Goal: Transaction & Acquisition: Purchase product/service

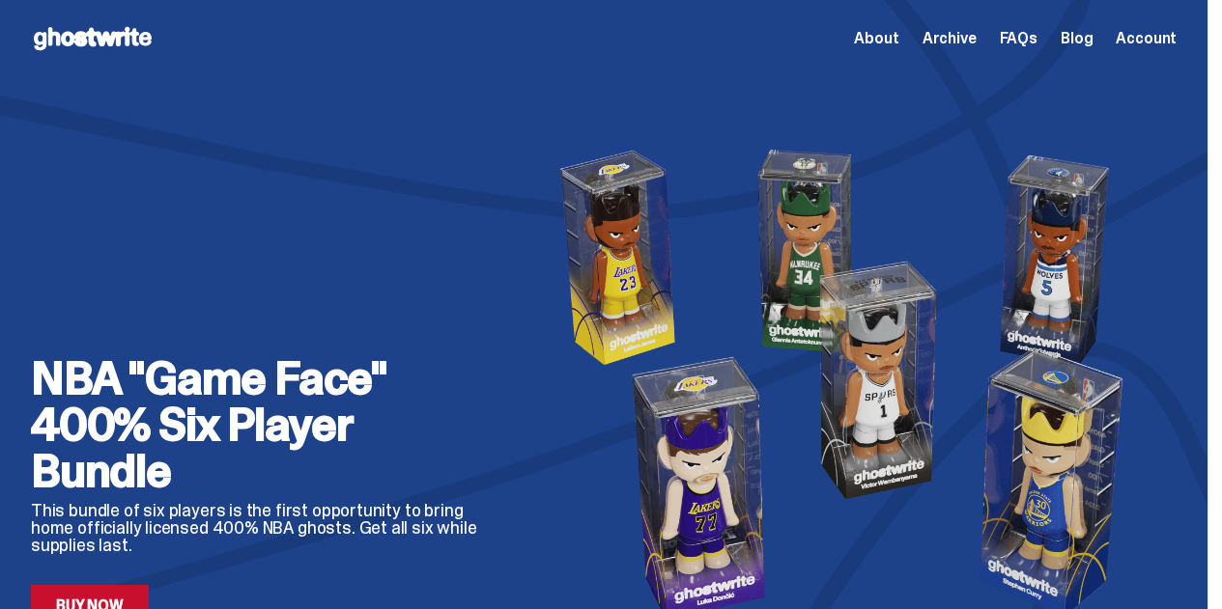
click at [427, 149] on div "NBA "Game Face" 400% Six Player Bundle This bundle of six players is the first …" at bounding box center [263, 384] width 464 height 488
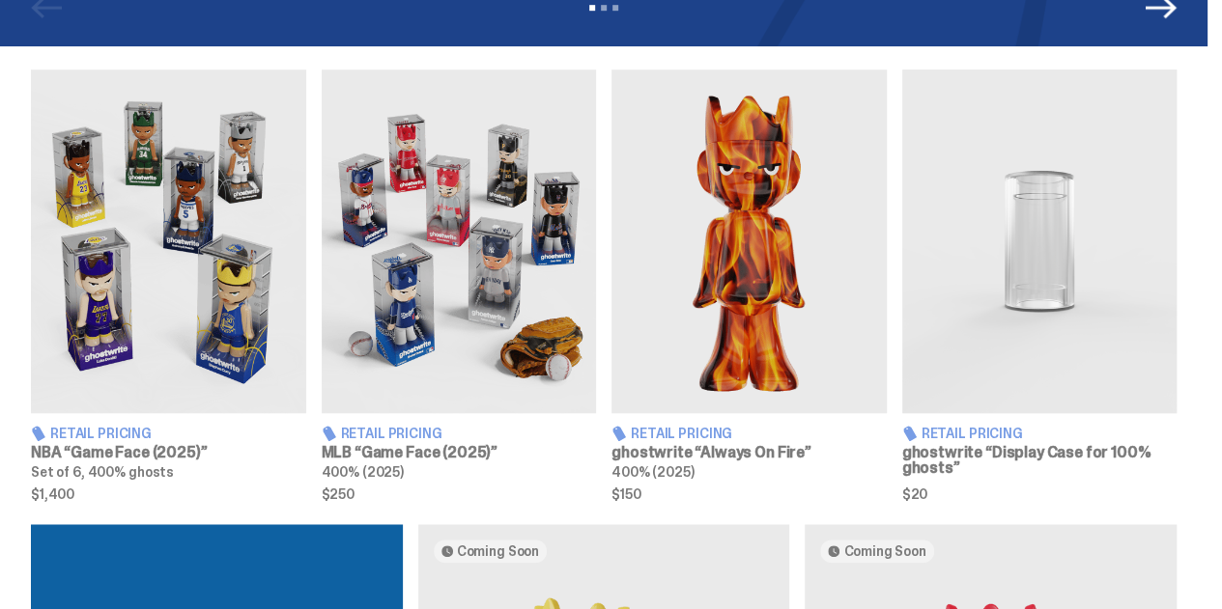
scroll to position [688, 0]
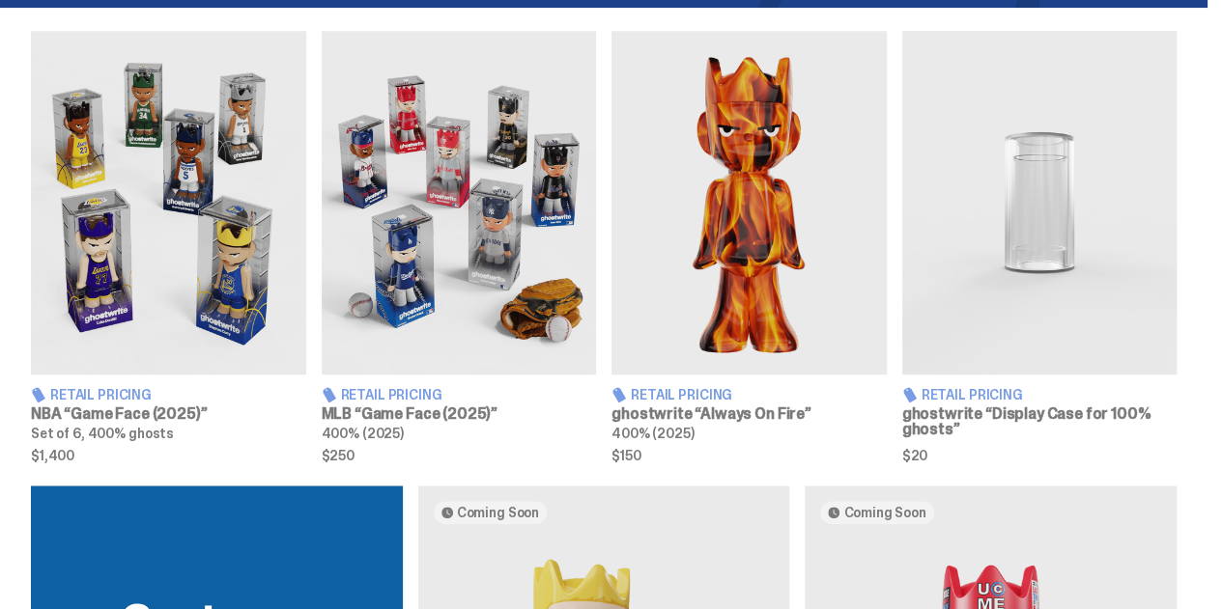
click at [474, 267] on img at bounding box center [459, 203] width 275 height 344
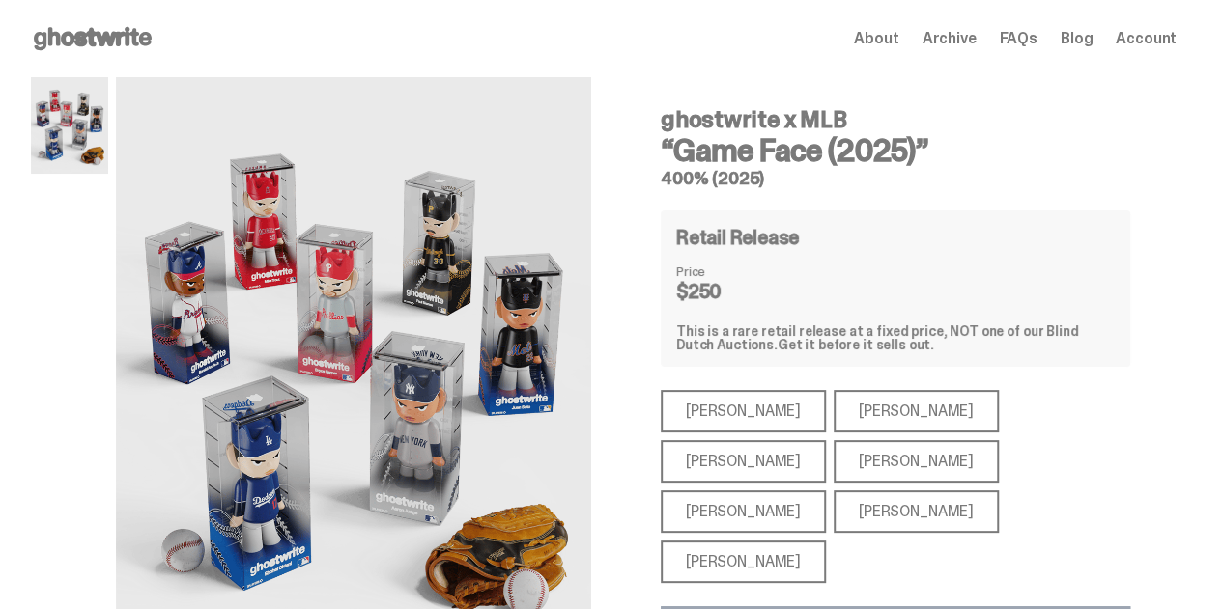
click at [733, 541] on div "[PERSON_NAME]" at bounding box center [742, 562] width 165 height 42
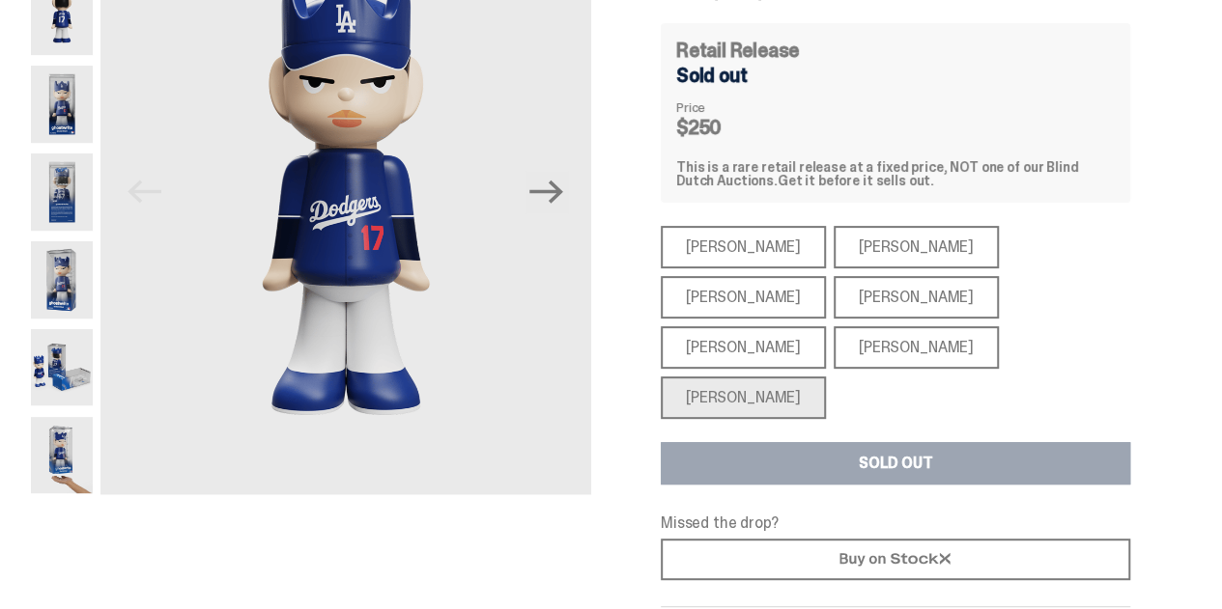
scroll to position [232, 0]
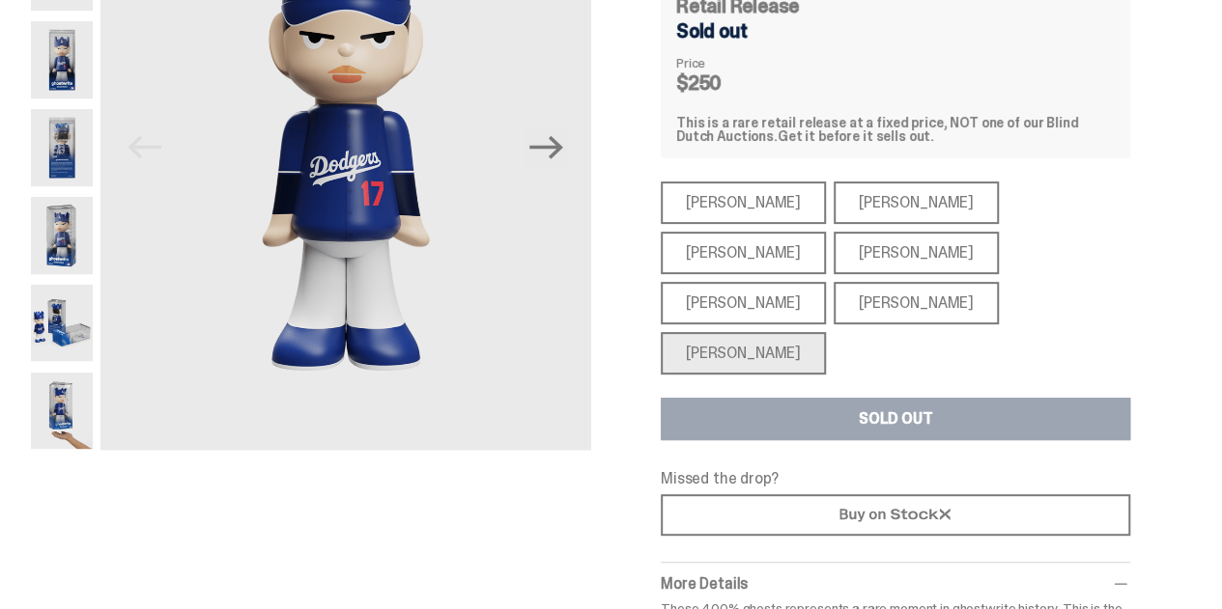
click at [833, 244] on div "[PERSON_NAME]" at bounding box center [915, 253] width 165 height 42
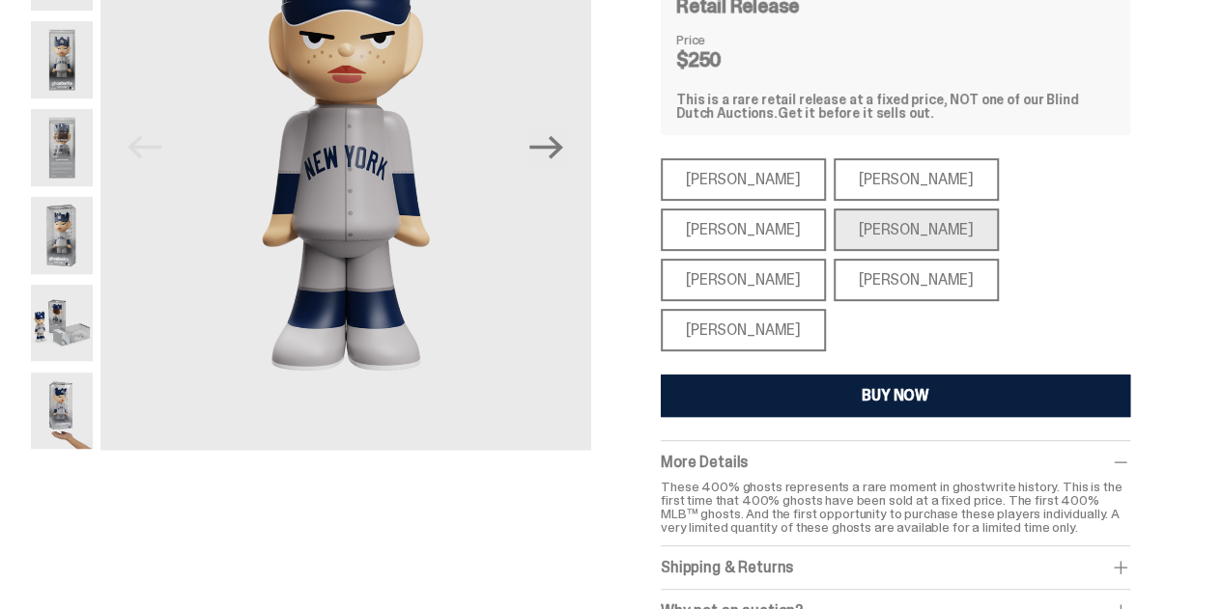
click at [750, 176] on div "[PERSON_NAME]" at bounding box center [742, 179] width 165 height 42
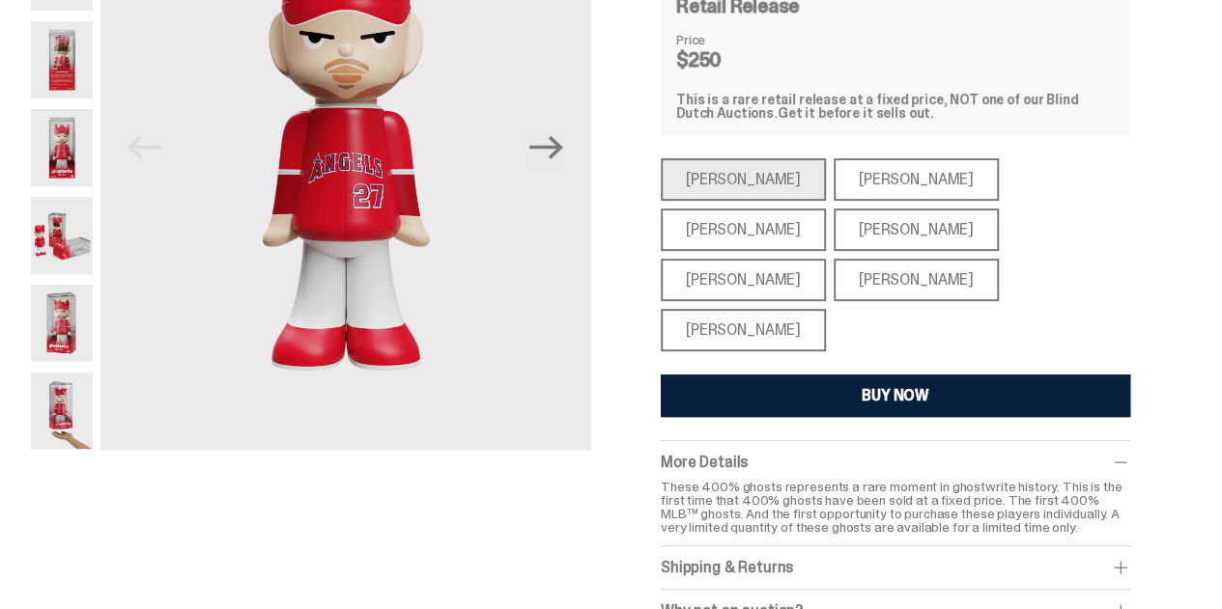
click at [861, 179] on div "[PERSON_NAME]" at bounding box center [915, 179] width 165 height 42
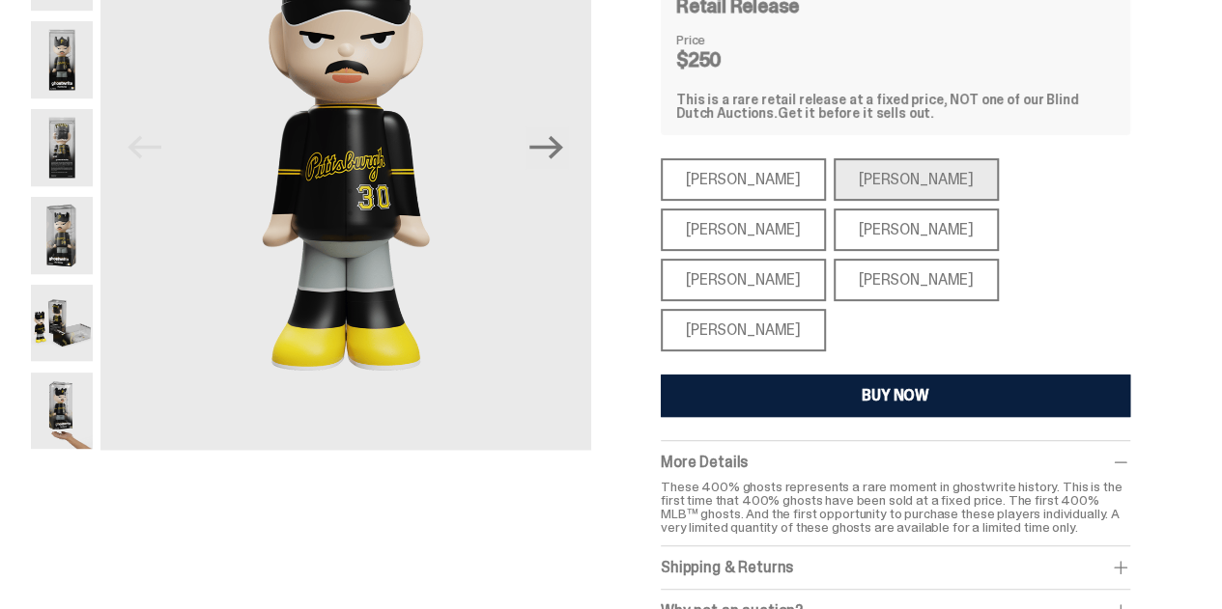
click at [826, 259] on div "[PERSON_NAME]" at bounding box center [742, 280] width 165 height 42
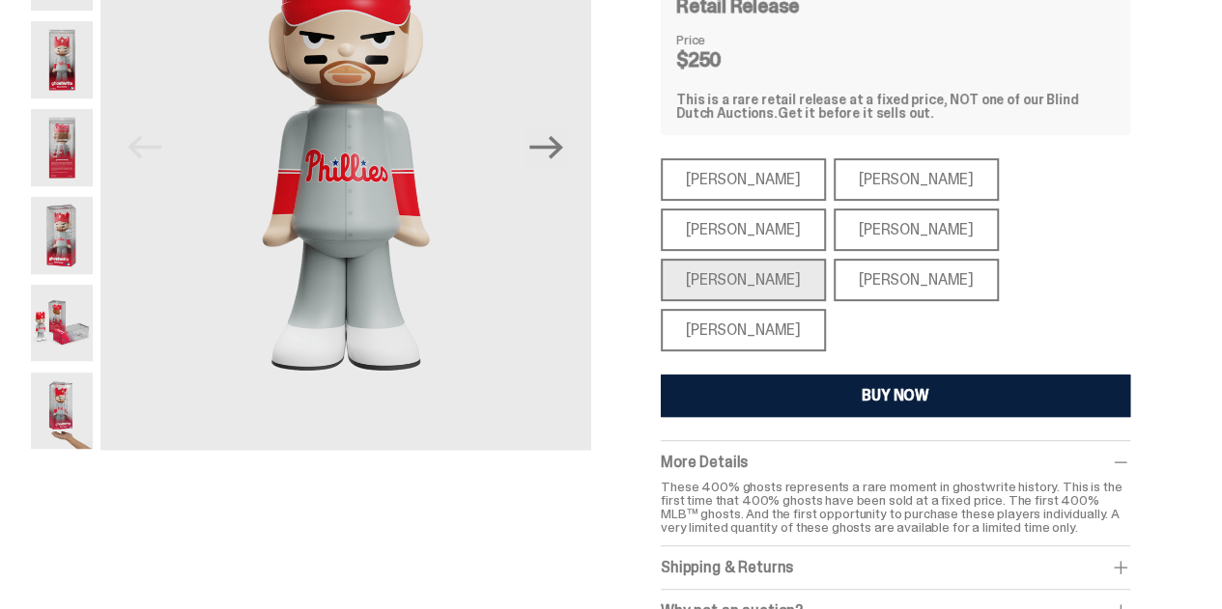
click at [826, 209] on div "[PERSON_NAME]" at bounding box center [742, 230] width 165 height 42
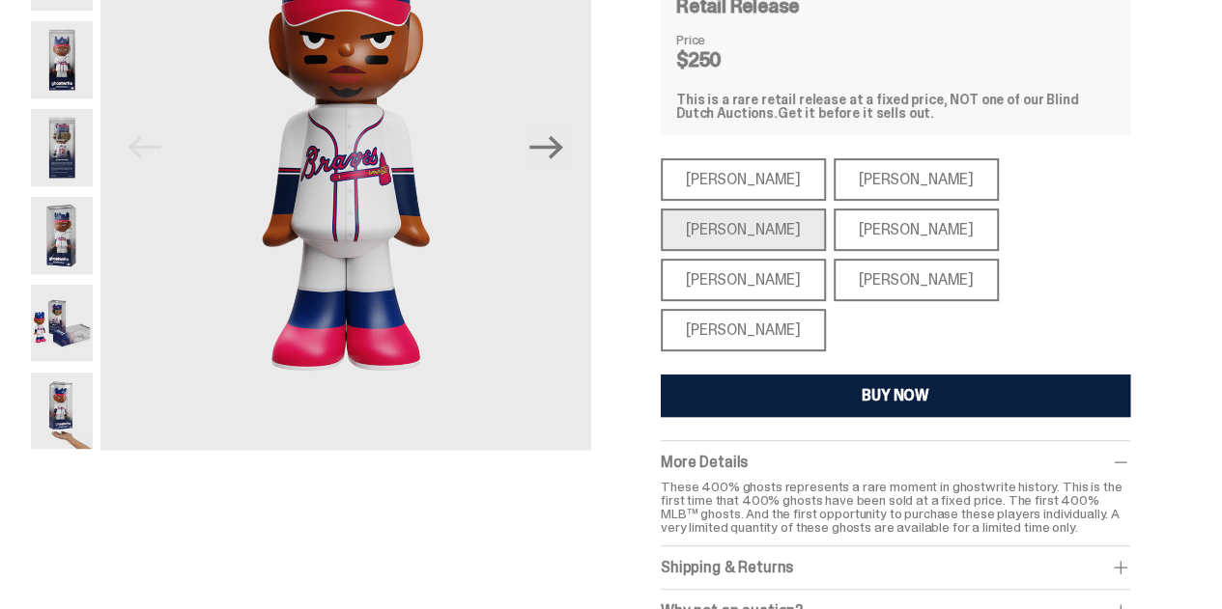
click at [998, 259] on div "[PERSON_NAME]" at bounding box center [915, 280] width 165 height 42
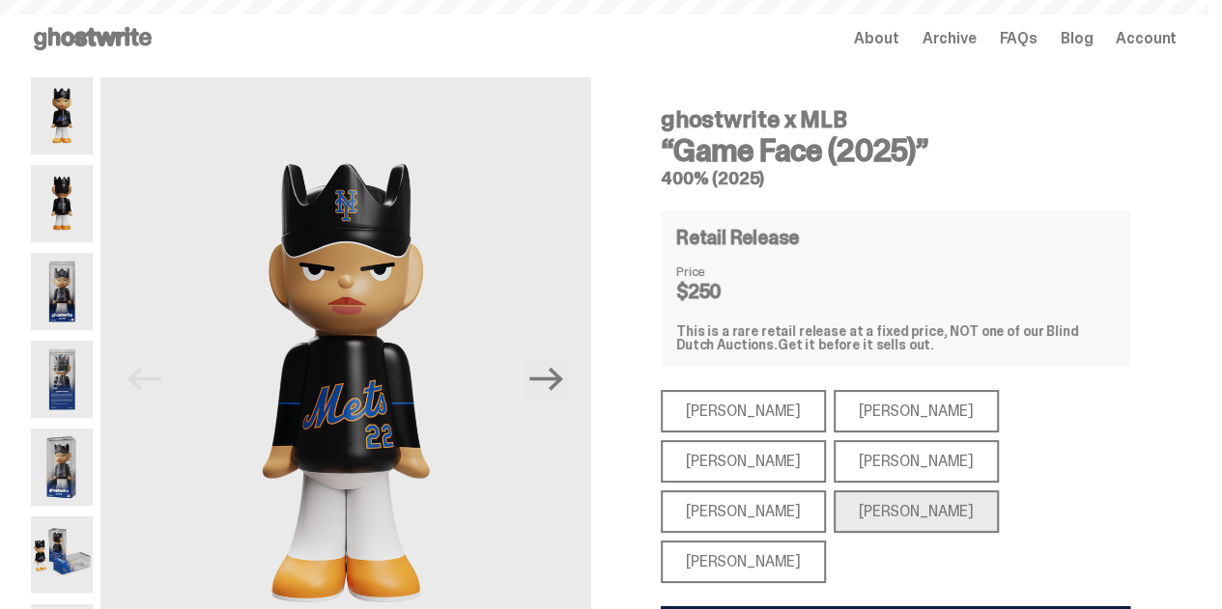
scroll to position [688, 0]
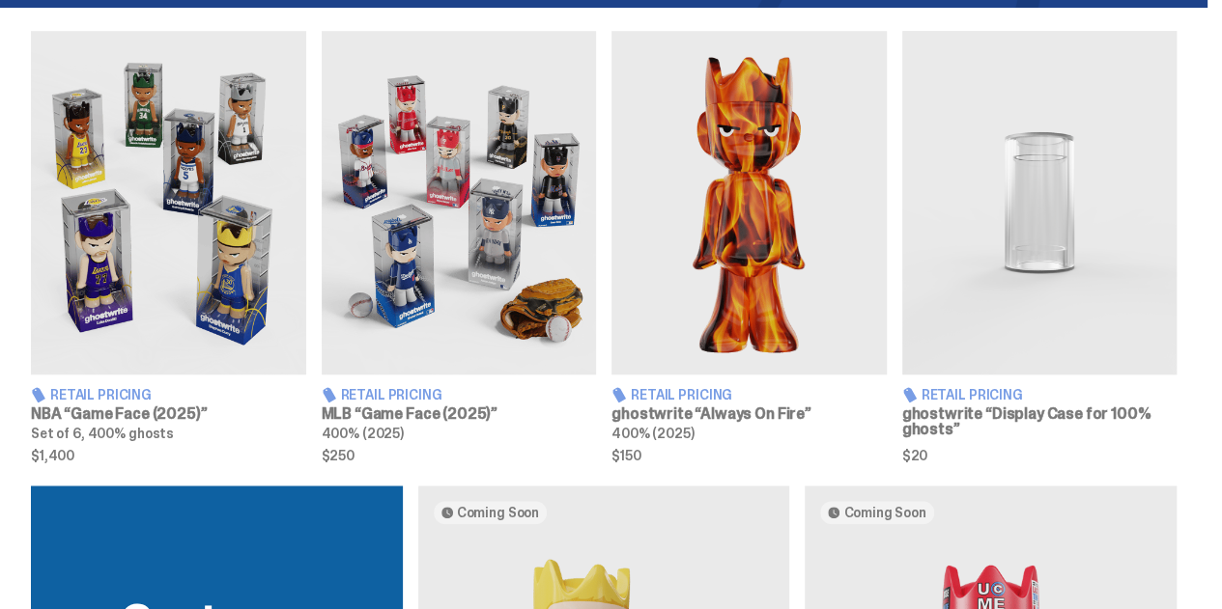
click at [182, 275] on img at bounding box center [168, 203] width 275 height 344
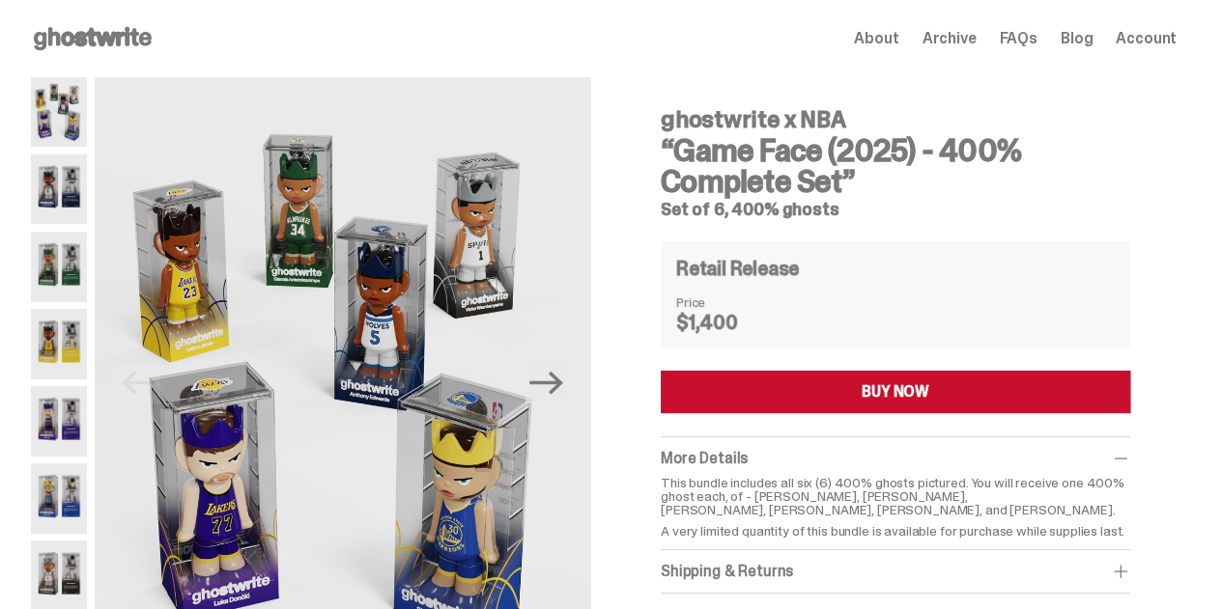
click at [1188, 221] on div "ghostwrite x NBA “Game Face (2025) - 400% Complete Set” Set of 6, 400% ghosts P…" at bounding box center [603, 422] width 1207 height 690
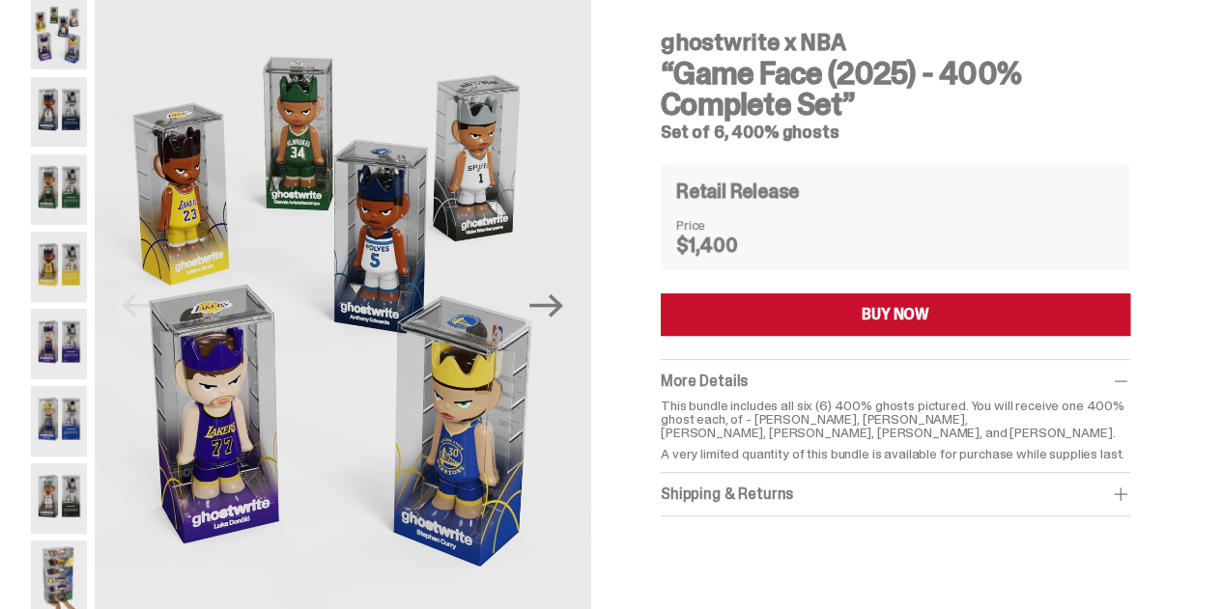
scroll to position [116, 0]
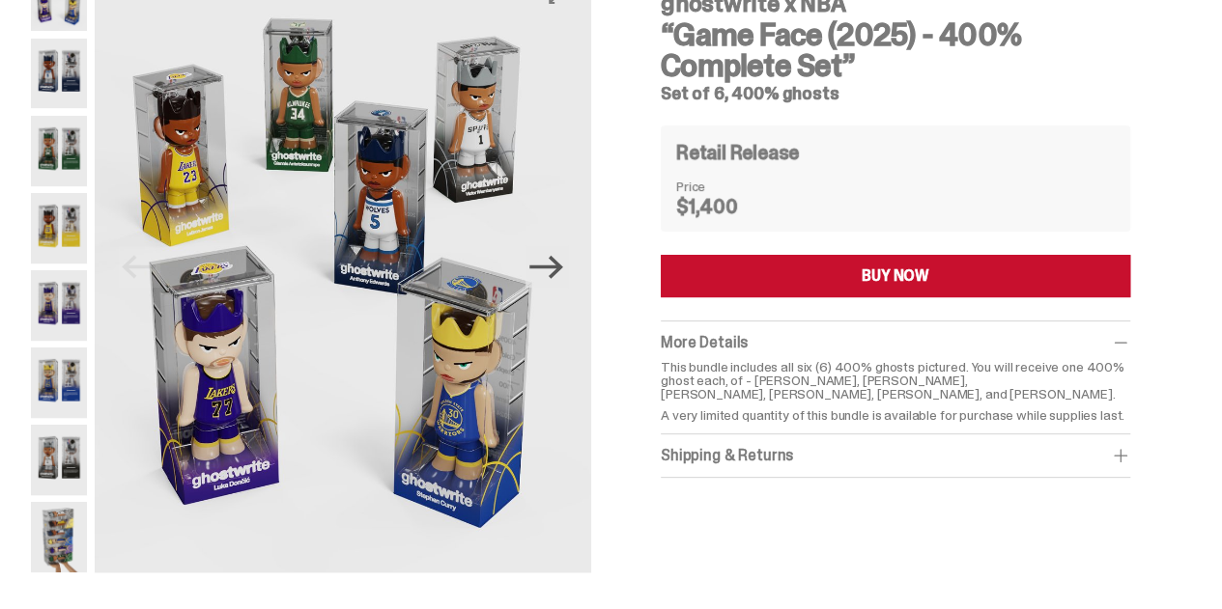
click at [558, 268] on icon "Next" at bounding box center [546, 267] width 34 height 34
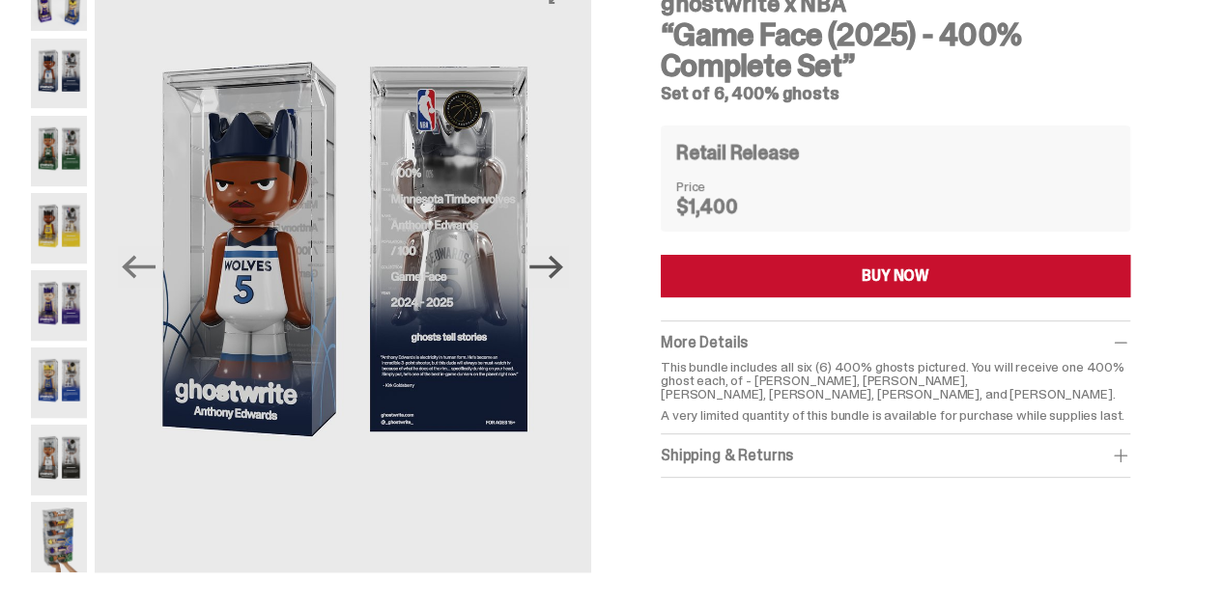
click at [558, 268] on icon "Next" at bounding box center [546, 267] width 34 height 34
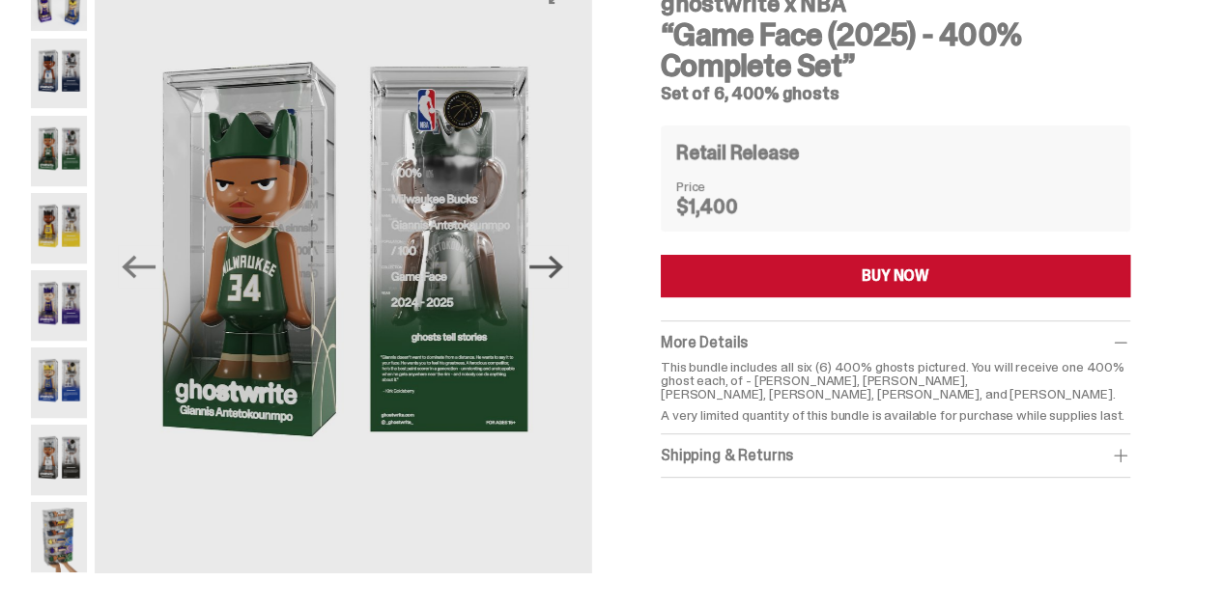
click at [558, 268] on icon "Next" at bounding box center [546, 267] width 34 height 34
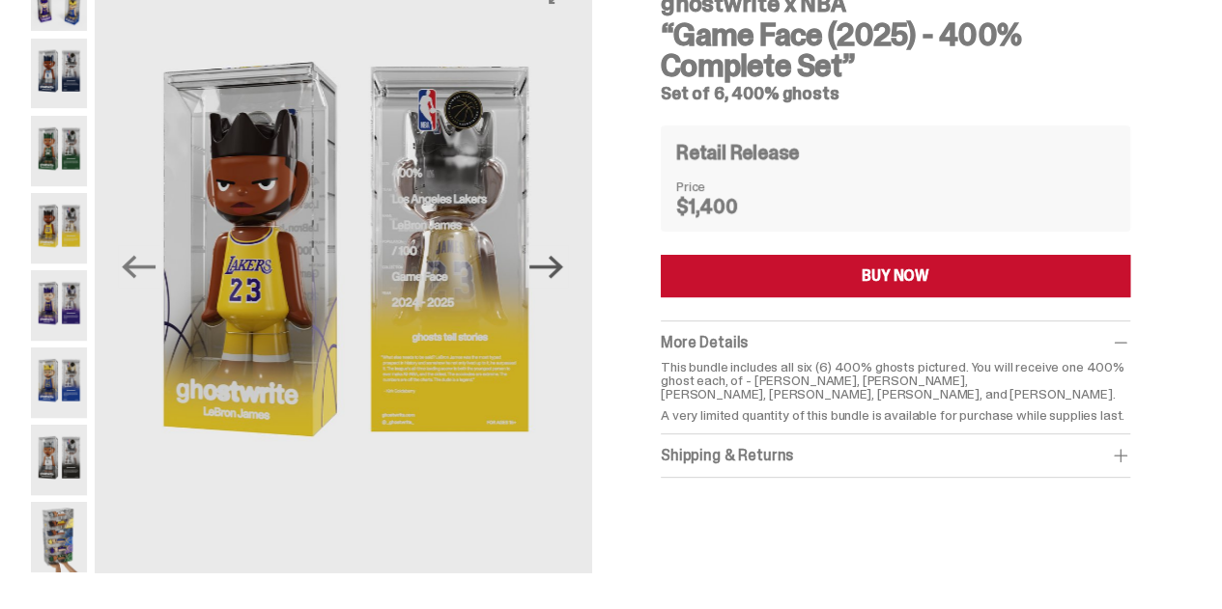
click at [558, 268] on icon "Next" at bounding box center [546, 267] width 34 height 34
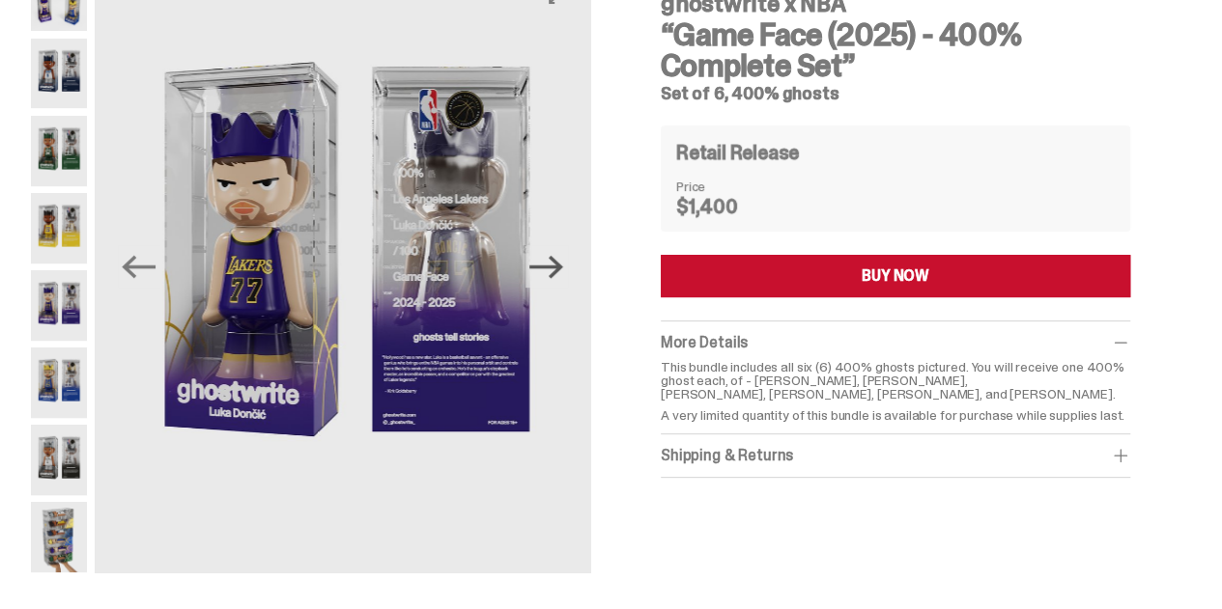
click at [558, 268] on icon "Next" at bounding box center [546, 267] width 34 height 34
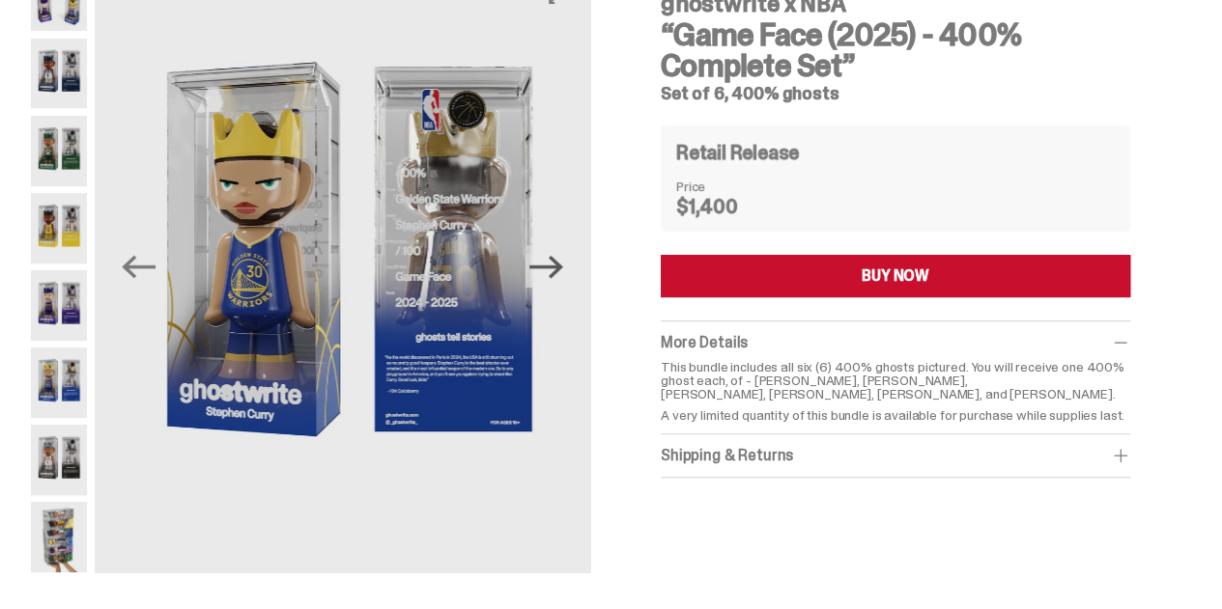
click at [558, 268] on icon "Next" at bounding box center [546, 267] width 34 height 34
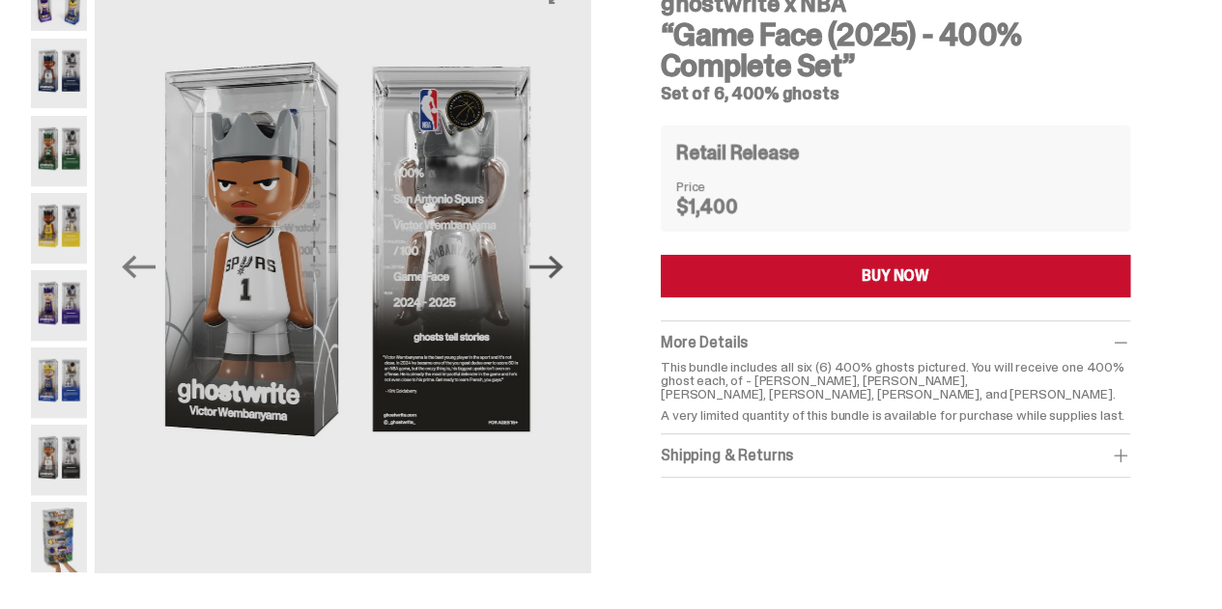
click at [558, 268] on icon "Next" at bounding box center [546, 267] width 34 height 34
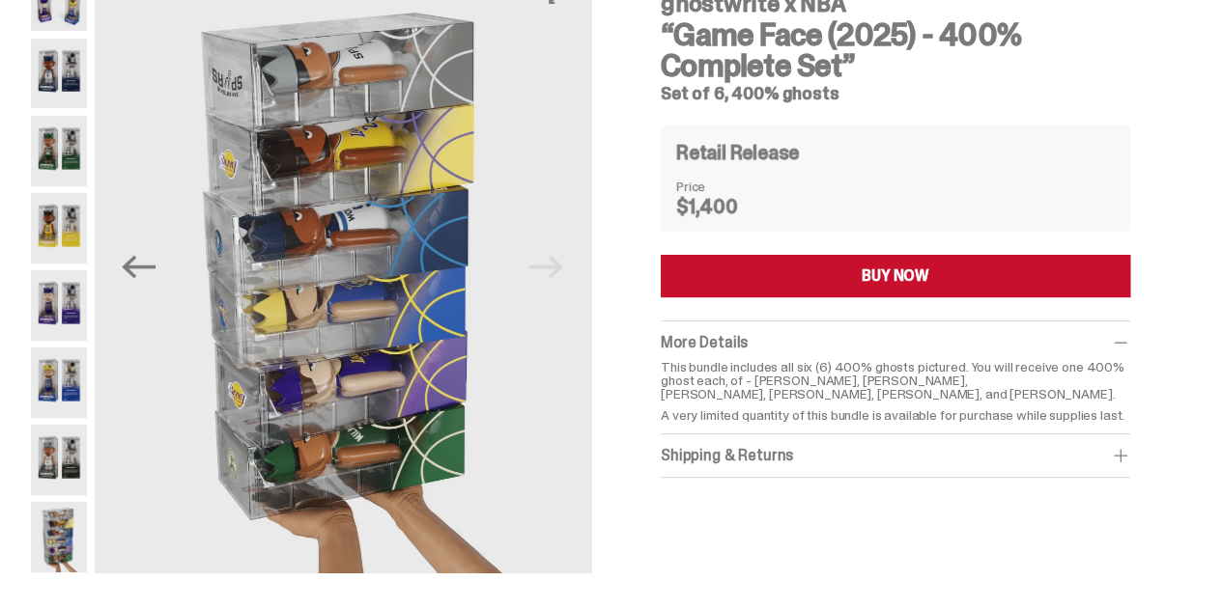
click at [558, 268] on img at bounding box center [346, 271] width 496 height 620
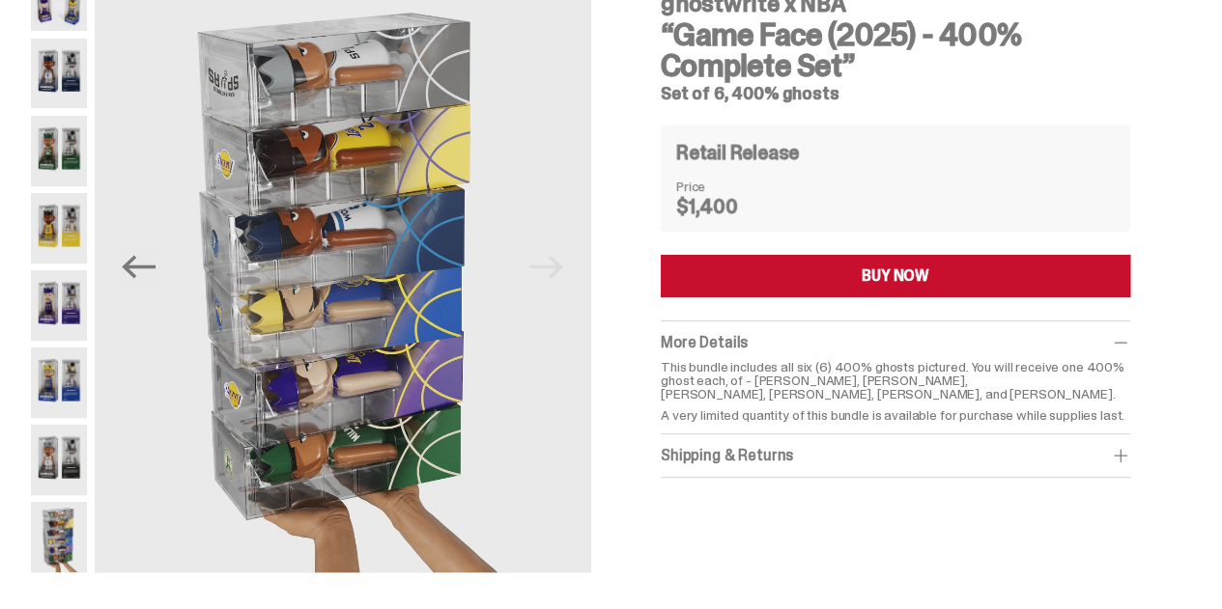
click at [1168, 385] on div "ghostwrite x NBA “Game Face (2025) - 400% Complete Set” Set of 6, 400% ghosts R…" at bounding box center [895, 287] width 562 height 652
